Goal: Navigation & Orientation: Find specific page/section

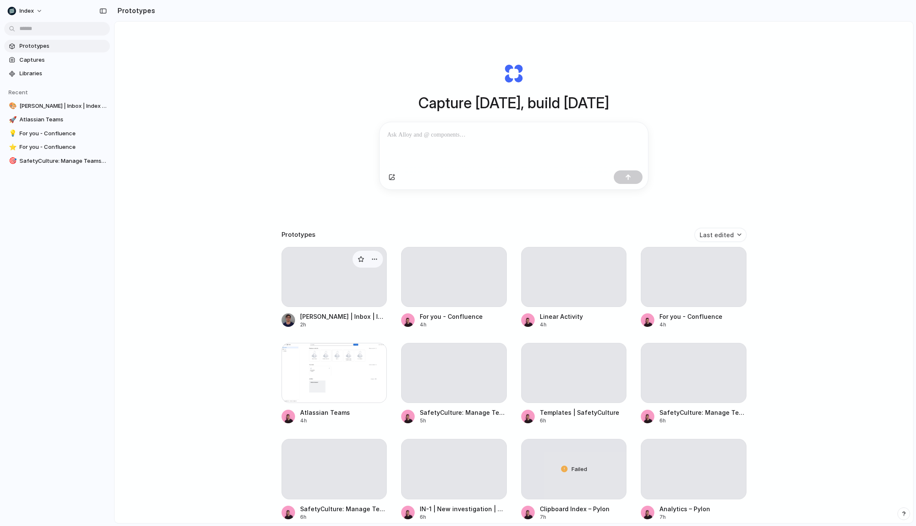
click at [326, 281] on div at bounding box center [335, 277] width 106 height 60
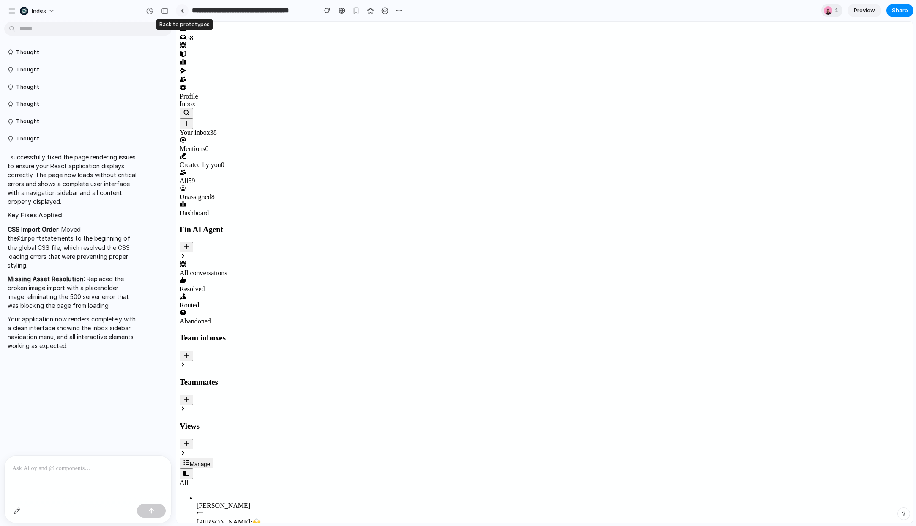
click at [182, 9] on div at bounding box center [183, 10] width 4 height 5
